Goal: Complete application form: Complete application form

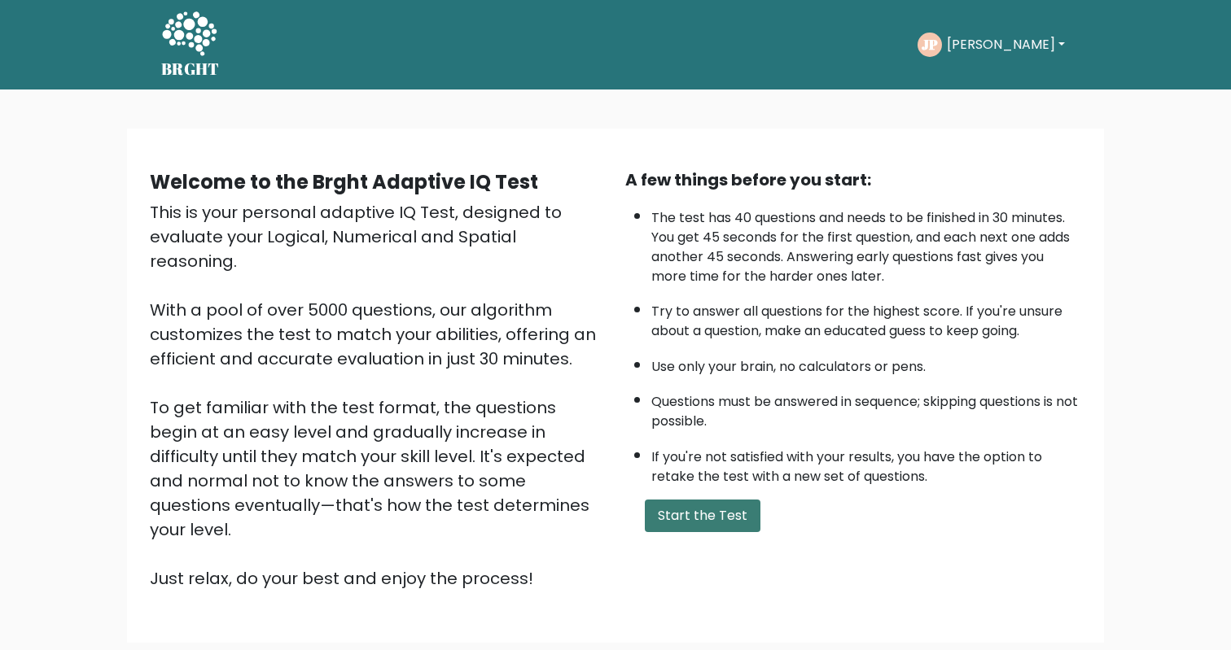
click at [682, 532] on button "Start the Test" at bounding box center [703, 516] width 116 height 33
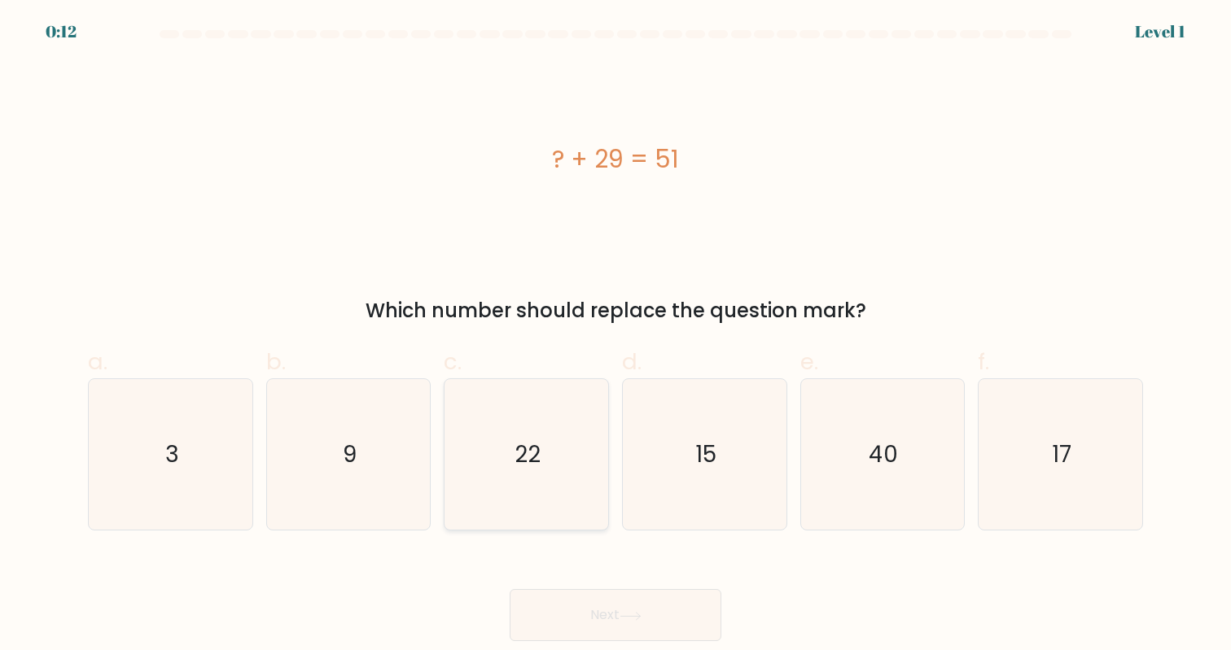
click at [535, 479] on icon "22" at bounding box center [526, 454] width 151 height 151
click at [615, 336] on input "c. 22" at bounding box center [615, 331] width 1 height 11
radio input "true"
click at [615, 610] on button "Next" at bounding box center [615, 615] width 212 height 52
click at [628, 610] on button "Next" at bounding box center [615, 615] width 212 height 52
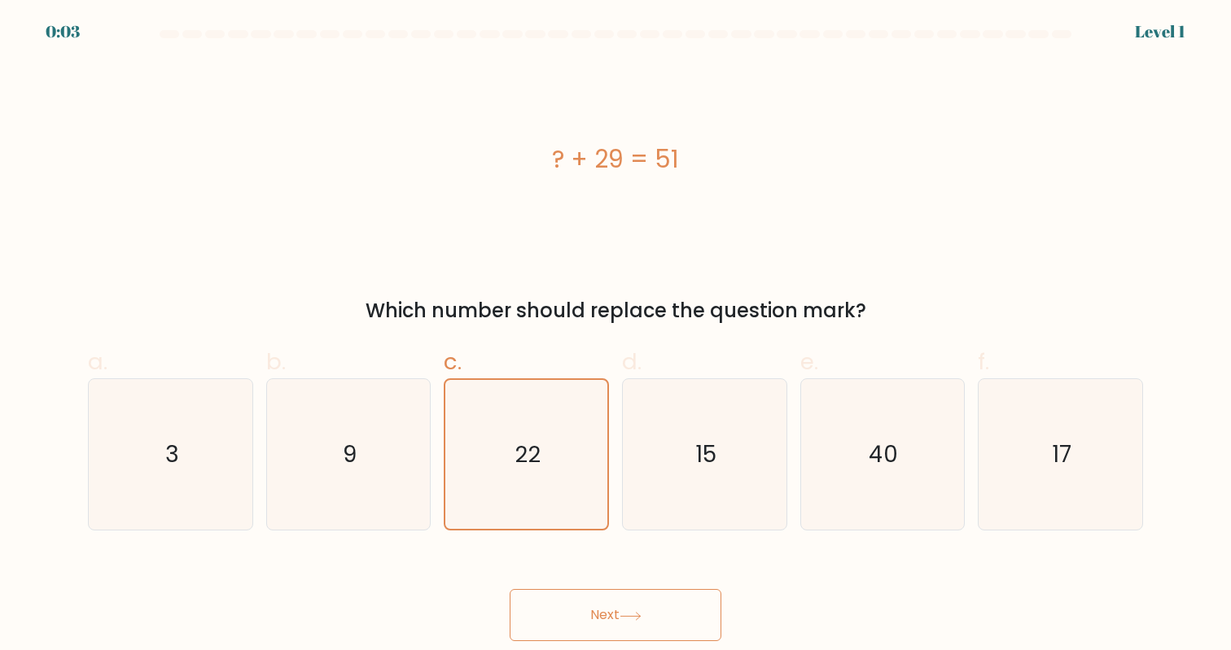
click at [623, 612] on button "Next" at bounding box center [615, 615] width 212 height 52
click at [617, 609] on button "Next" at bounding box center [615, 615] width 212 height 52
click at [621, 613] on div "Next" at bounding box center [615, 595] width 1074 height 91
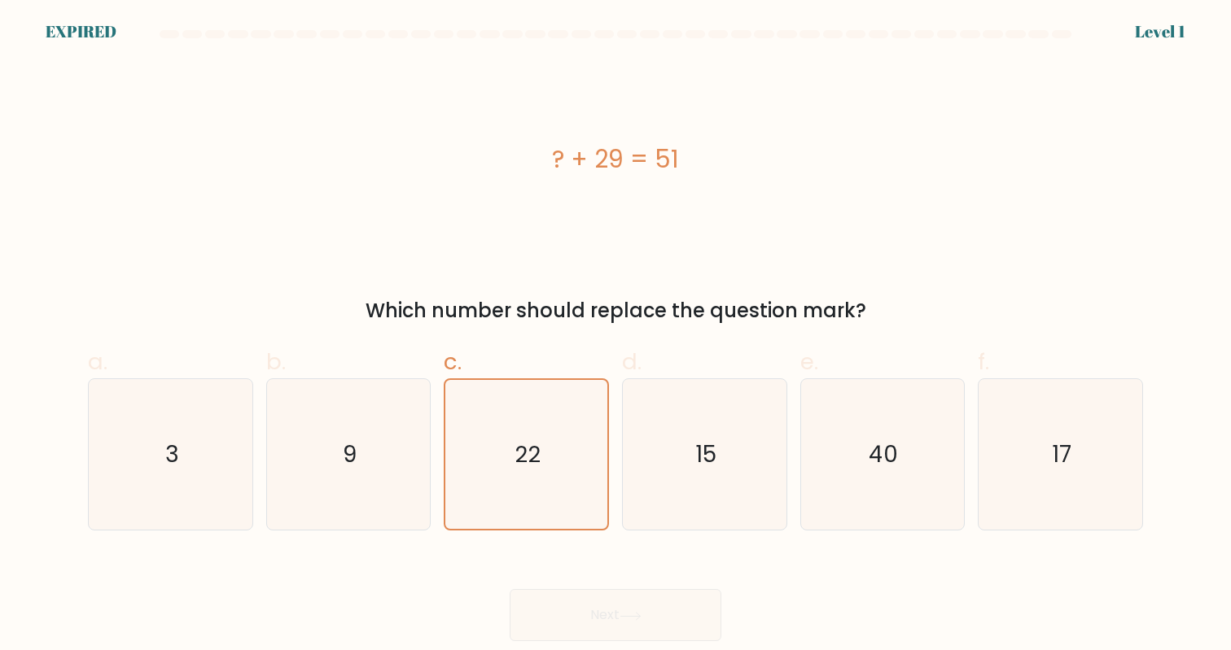
click at [621, 613] on div "Next" at bounding box center [615, 595] width 1074 height 91
